Goal: Task Accomplishment & Management: Manage account settings

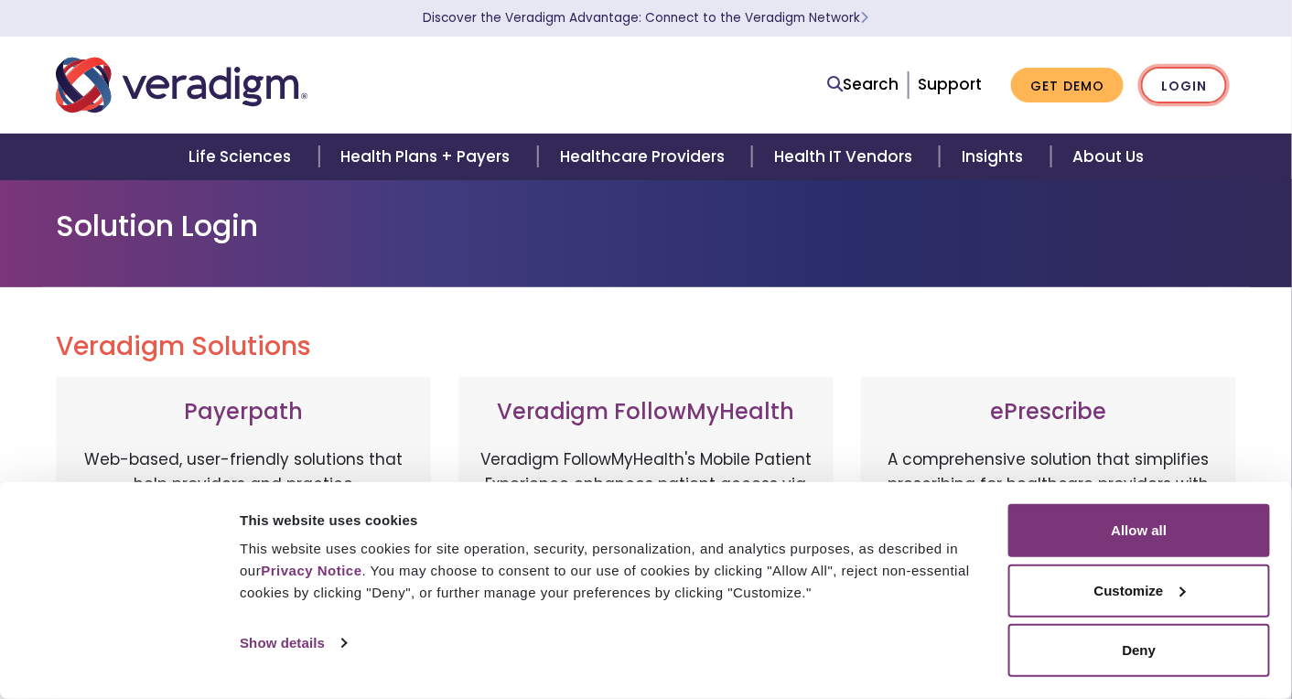
click at [1184, 90] on link "Login" at bounding box center [1184, 86] width 86 height 38
click at [1203, 82] on link "Login" at bounding box center [1184, 86] width 86 height 38
click at [1155, 660] on button "Deny" at bounding box center [1140, 650] width 262 height 53
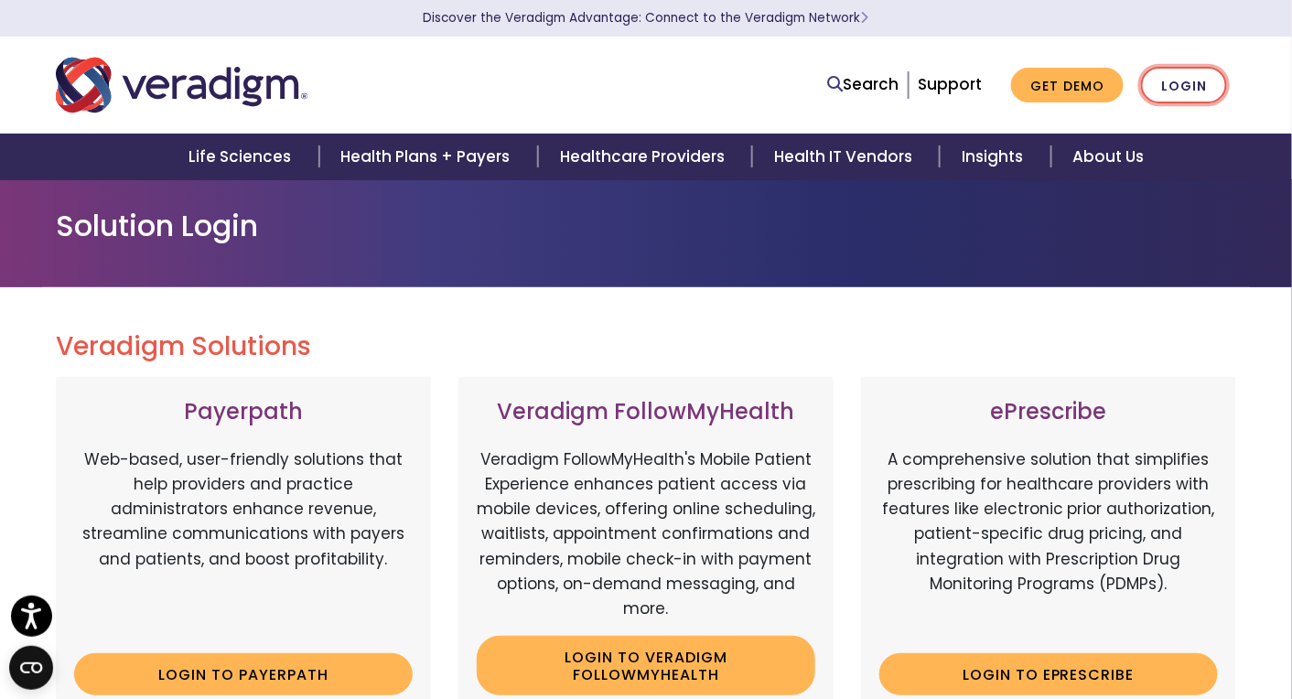
click at [1181, 83] on link "Login" at bounding box center [1184, 86] width 86 height 38
